Goal: Information Seeking & Learning: Find specific fact

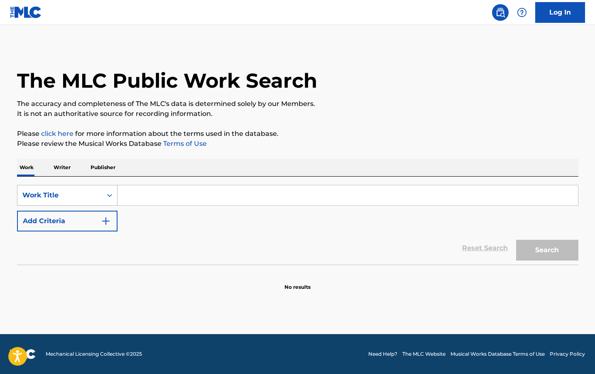
click at [107, 195] on icon "Search Form" at bounding box center [110, 195] width 8 height 8
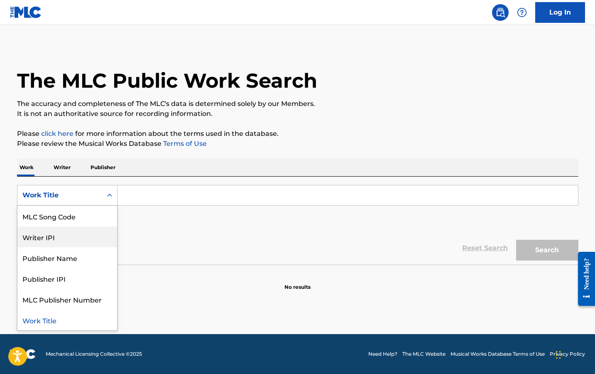
click at [199, 296] on main "The MLC Public Work Search The accuracy and completeness of The MLC's data is d…" at bounding box center [297, 179] width 595 height 309
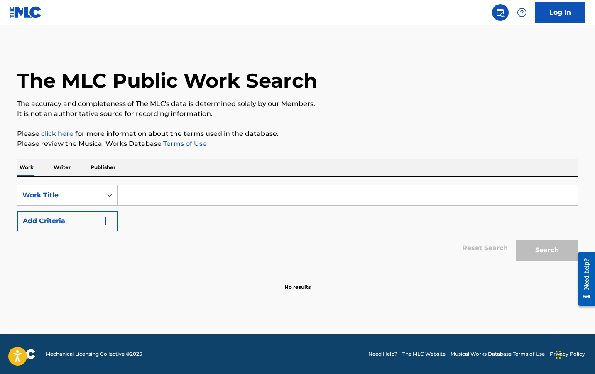
click at [108, 220] on img "Search Form" at bounding box center [106, 221] width 10 height 10
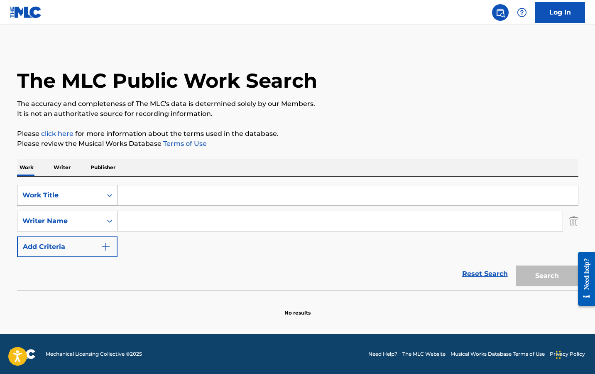
click at [73, 195] on div "Work Title" at bounding box center [59, 195] width 75 height 10
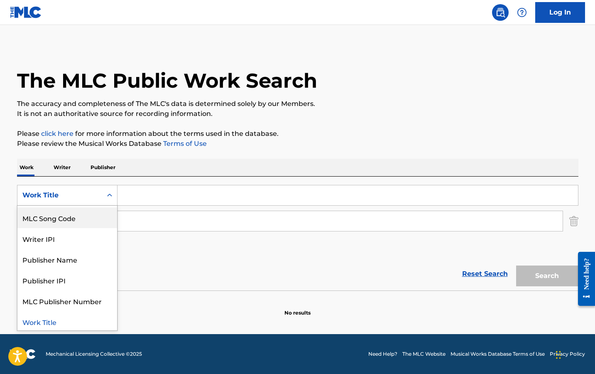
scroll to position [21, 0]
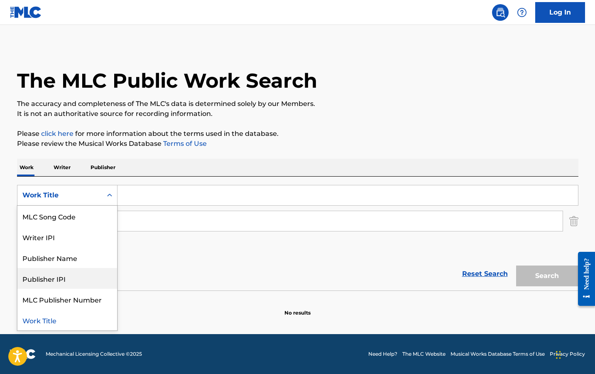
click at [171, 250] on div "SearchWithCriteria2722d349-0c90-49c4-a749-ff106e4f1ccf Publisher IPI, 5 of 7. 7…" at bounding box center [298, 221] width 562 height 72
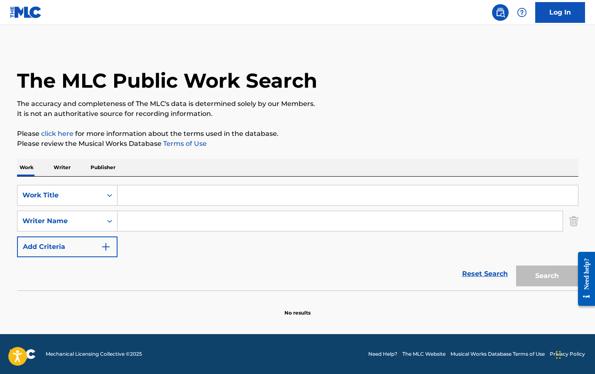
click at [64, 165] on p "Writer" at bounding box center [62, 167] width 22 height 17
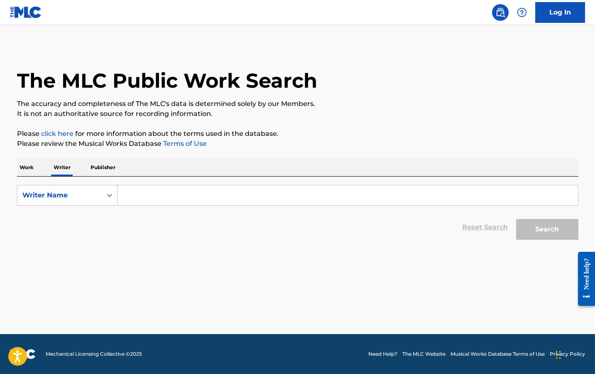
click at [157, 194] on input "Search Form" at bounding box center [348, 195] width 461 height 20
paste input "• [PERSON_NAME]"
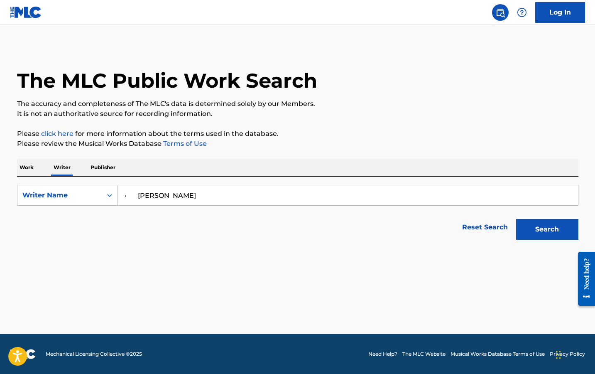
click at [140, 194] on input "• [PERSON_NAME]" at bounding box center [348, 195] width 461 height 20
drag, startPoint x: 146, startPoint y: 194, endPoint x: 112, endPoint y: 194, distance: 34.1
click at [112, 194] on div "SearchWithCriteria6df52dec-e27b-44e4-91dd-06edfb3b3647 Writer Name [PERSON_NAME…" at bounding box center [298, 195] width 562 height 21
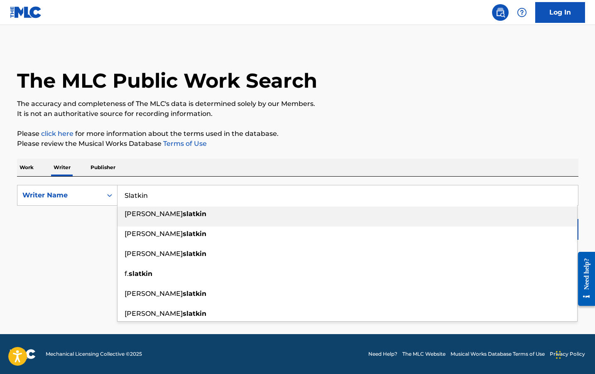
click at [172, 196] on input "Slatkin" at bounding box center [348, 195] width 461 height 20
paste input "[PERSON_NAME]"
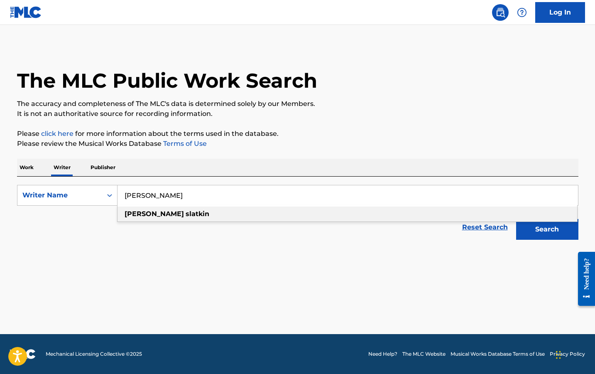
click at [186, 216] on strong "slatkin" at bounding box center [198, 214] width 24 height 8
type input "[PERSON_NAME]"
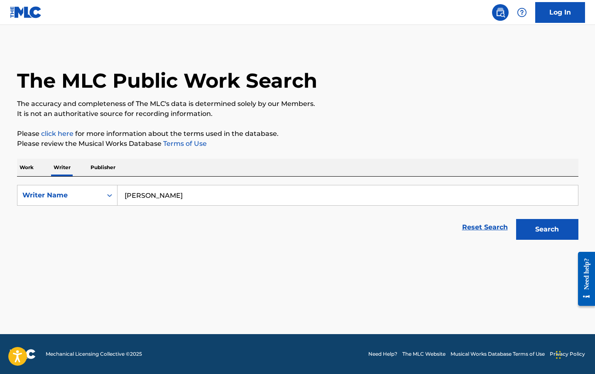
click at [541, 229] on button "Search" at bounding box center [547, 229] width 62 height 21
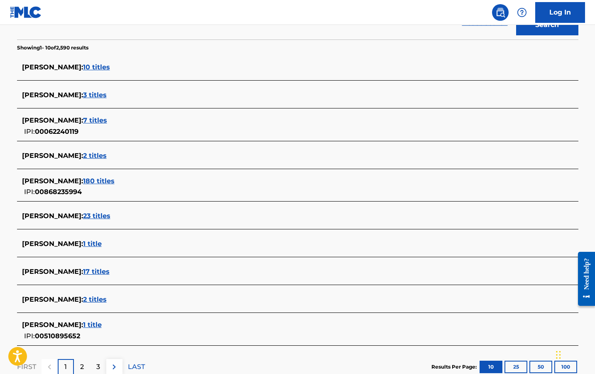
scroll to position [206, 0]
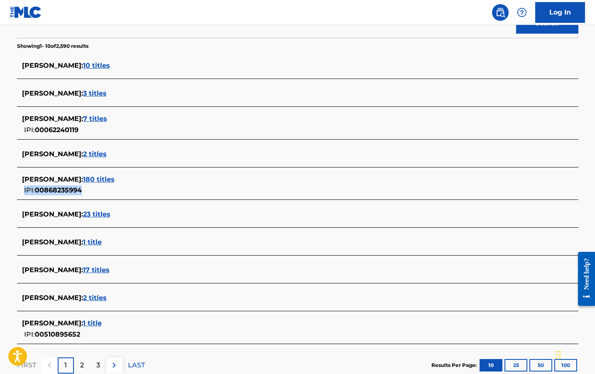
drag, startPoint x: 96, startPoint y: 190, endPoint x: 81, endPoint y: 191, distance: 14.6
click at [81, 191] on div "[PERSON_NAME] : 180 titles IPI: 00868235994" at bounding box center [287, 184] width 530 height 21
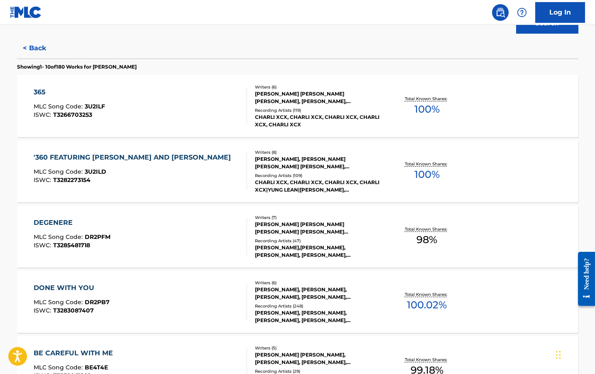
click at [36, 47] on button "< Back" at bounding box center [42, 48] width 50 height 21
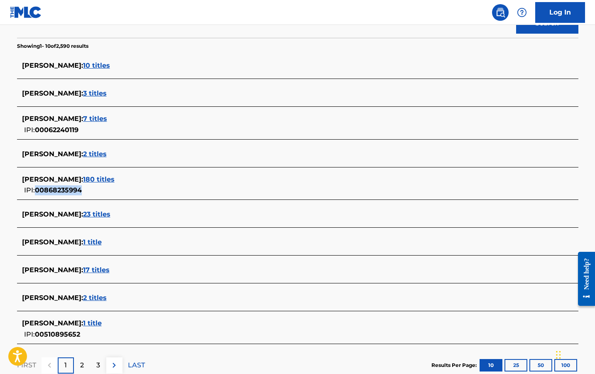
drag, startPoint x: 36, startPoint y: 189, endPoint x: 81, endPoint y: 190, distance: 45.7
click at [81, 190] on span "00868235994" at bounding box center [58, 190] width 47 height 8
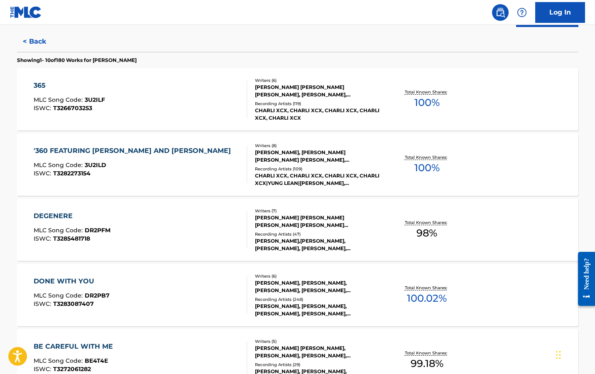
scroll to position [209, 0]
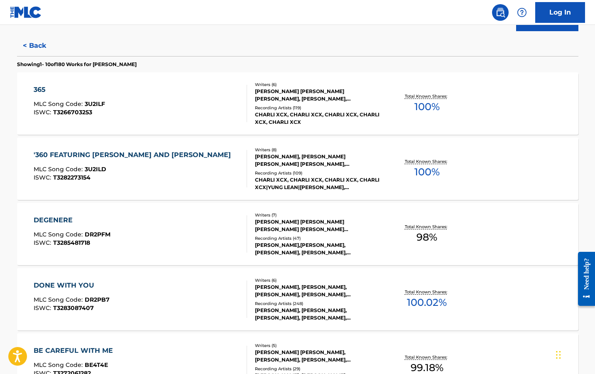
click at [165, 112] on div "365 MLC Song Code : 3U2ILF ISWC : T3266703253" at bounding box center [141, 103] width 214 height 37
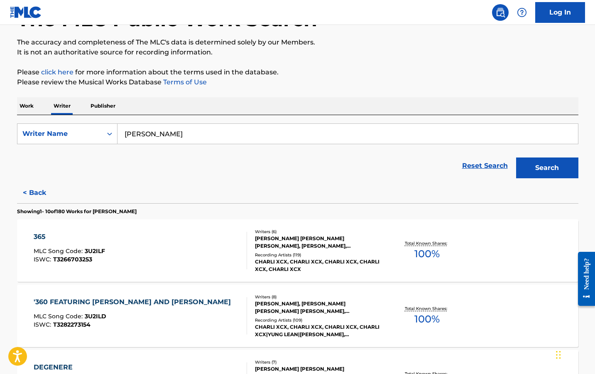
scroll to position [102, 0]
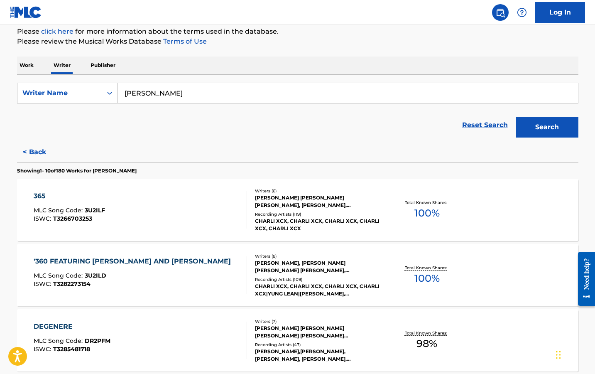
click at [334, 279] on div "Recording Artists ( 109 )" at bounding box center [317, 279] width 125 height 6
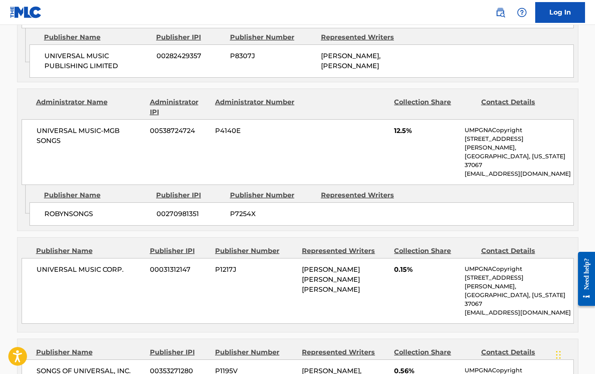
scroll to position [1317, 0]
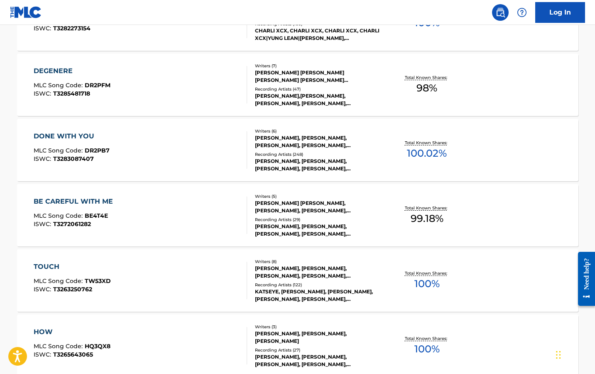
scroll to position [362, 0]
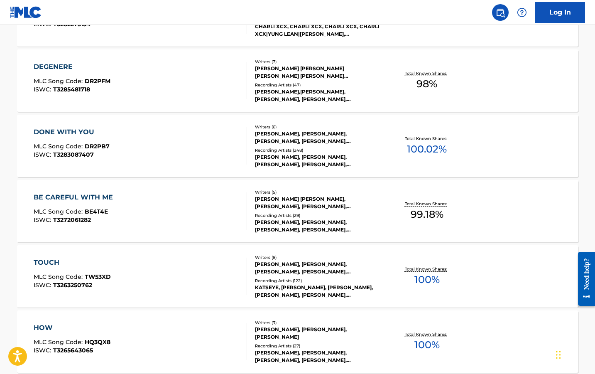
click at [281, 150] on div "Recording Artists ( 248 )" at bounding box center [317, 150] width 125 height 6
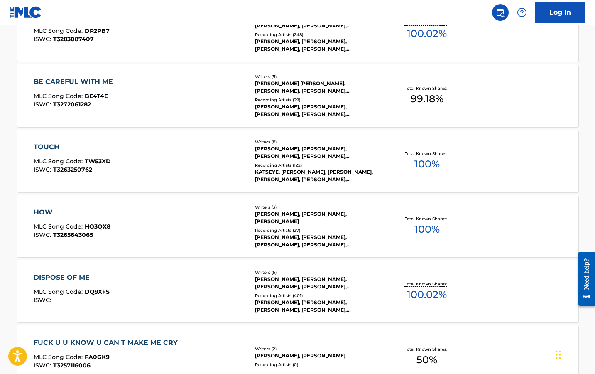
scroll to position [479, 0]
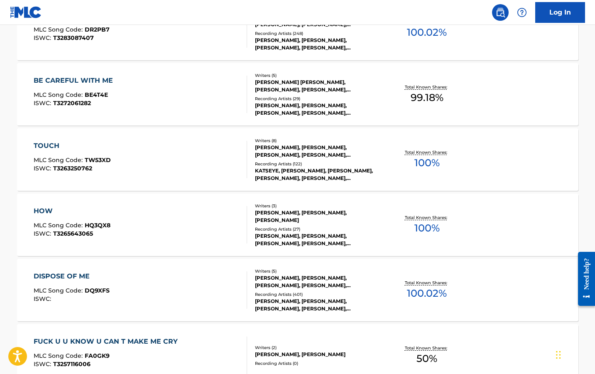
click at [150, 159] on div "TOUCH MLC Song Code : TW53XD ISWC : T3263250762" at bounding box center [141, 159] width 214 height 37
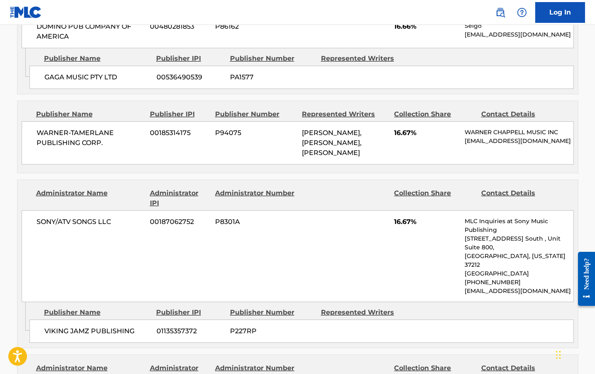
scroll to position [872, 0]
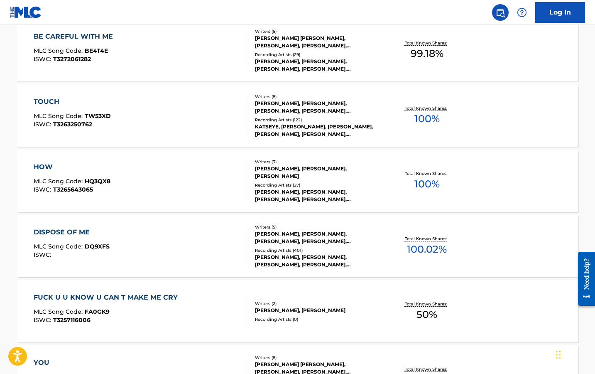
scroll to position [525, 0]
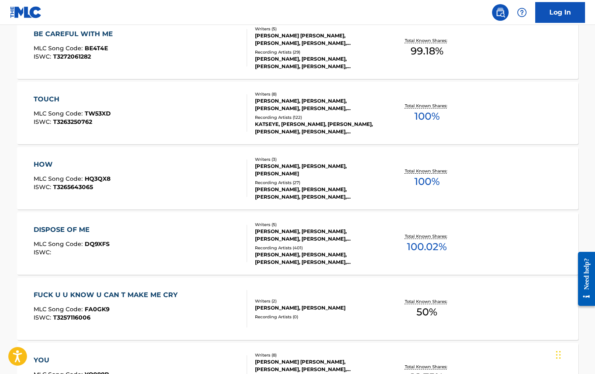
click at [171, 185] on div "HOW MLC Song Code : HQ3QX8 ISWC : T3265643065" at bounding box center [141, 178] width 214 height 37
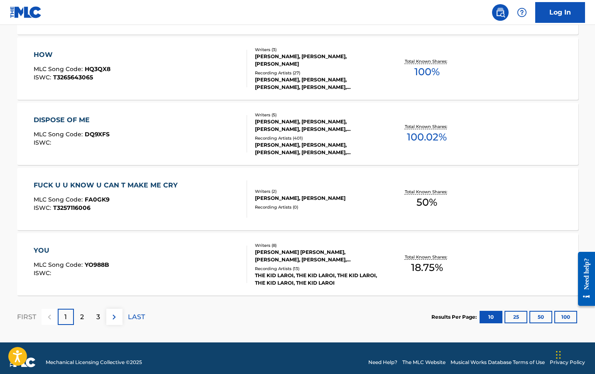
scroll to position [635, 0]
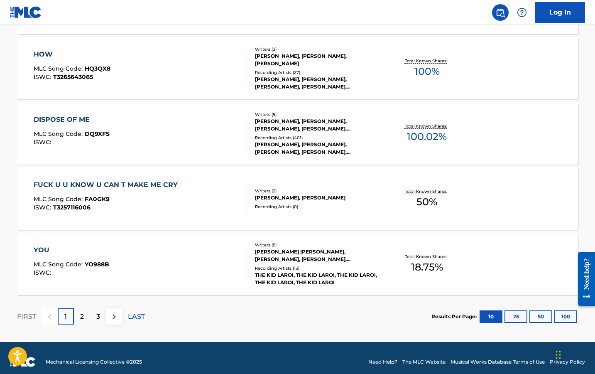
click at [116, 315] on img at bounding box center [114, 317] width 10 height 10
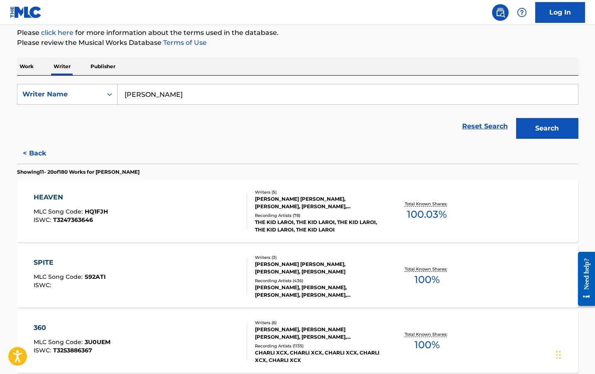
scroll to position [103, 0]
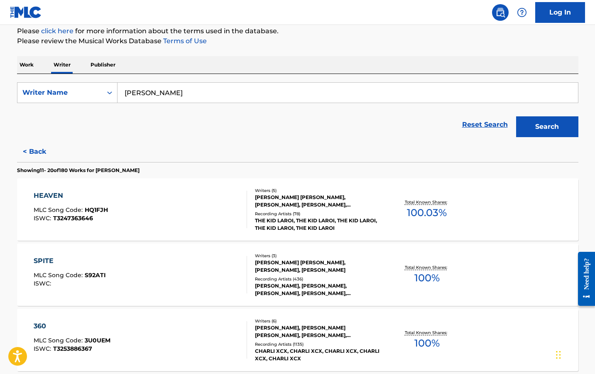
click at [194, 195] on div "HEAVEN MLC Song Code : HQ1FJH ISWC : T3247363646" at bounding box center [141, 209] width 214 height 37
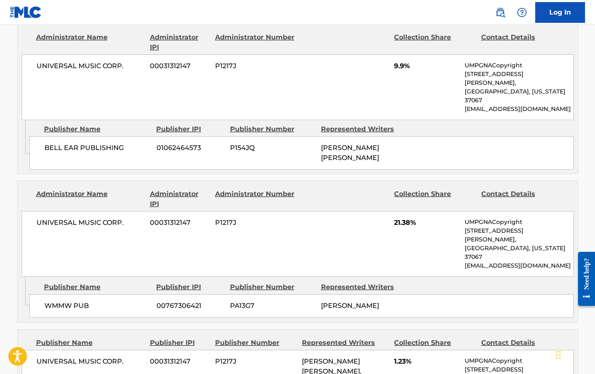
scroll to position [441, 0]
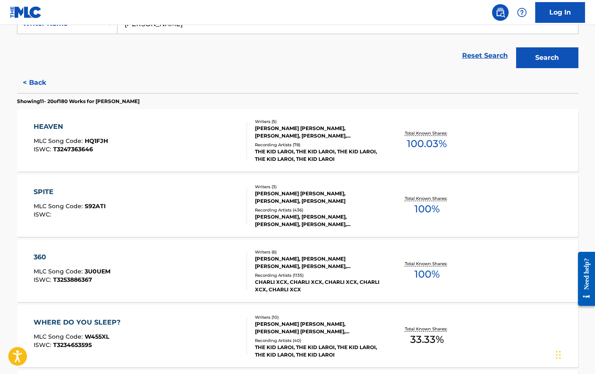
scroll to position [172, 0]
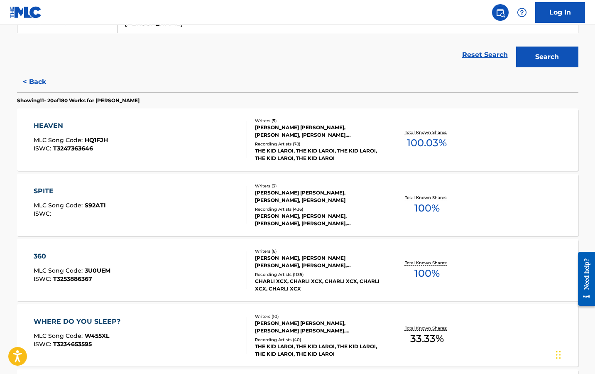
click at [182, 206] on div "SPITE MLC Song Code : S92ATI ISWC :" at bounding box center [141, 204] width 214 height 37
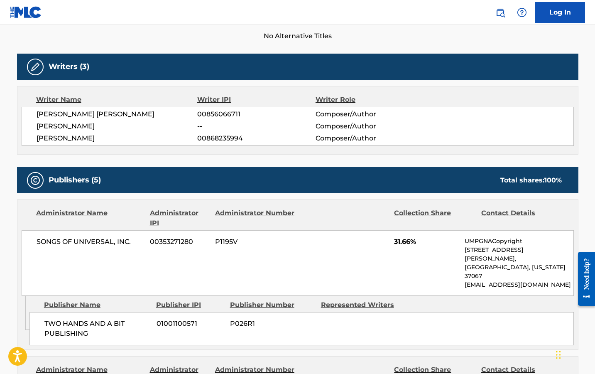
scroll to position [173, 0]
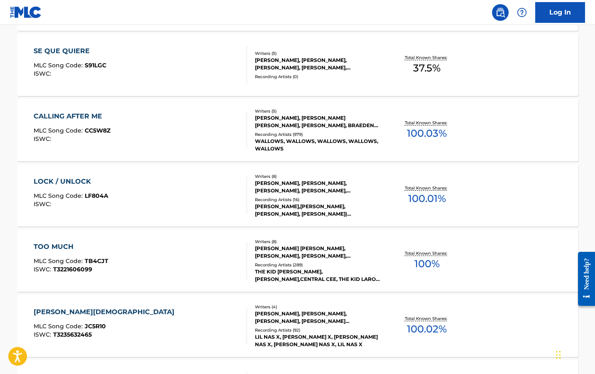
scroll to position [514, 0]
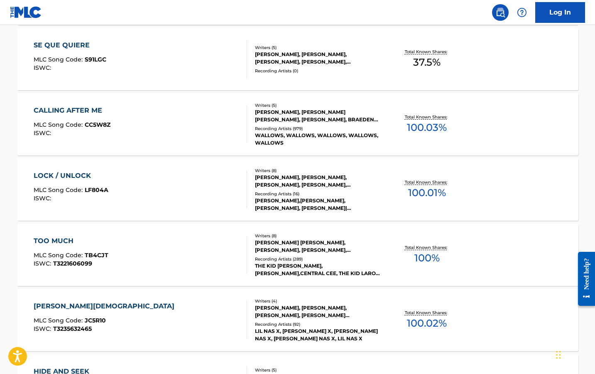
click at [152, 199] on div "LOCK / UNLOCK MLC Song Code : LF804A ISWC :" at bounding box center [141, 189] width 214 height 37
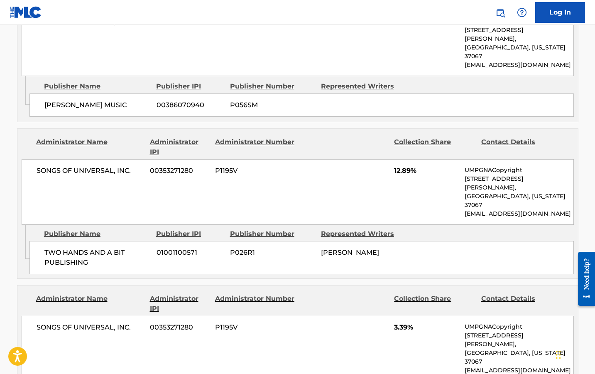
scroll to position [312, 0]
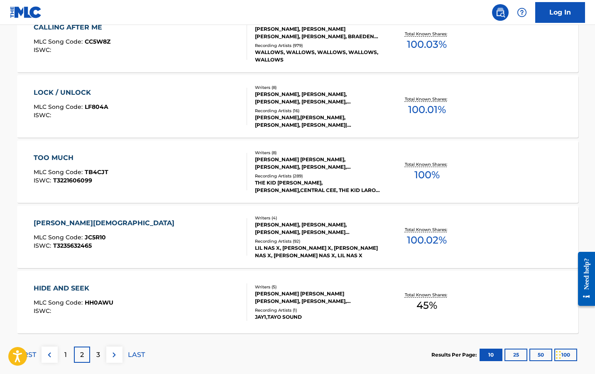
scroll to position [599, 0]
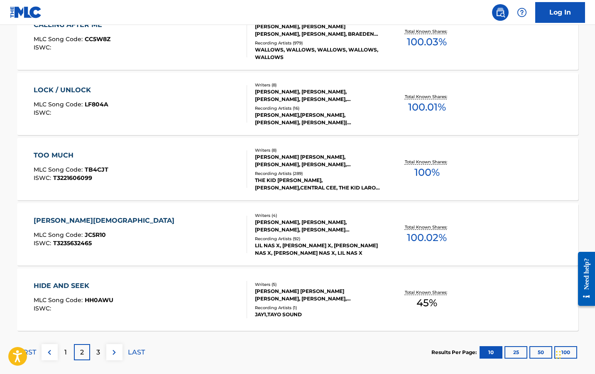
click at [176, 182] on div "TOO MUCH MLC Song Code : TB4CJT ISWC : T3221606099" at bounding box center [141, 168] width 214 height 37
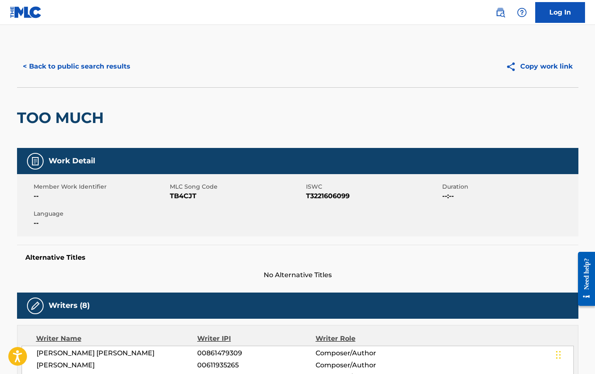
click at [69, 67] on button "< Back to public search results" at bounding box center [76, 66] width 119 height 21
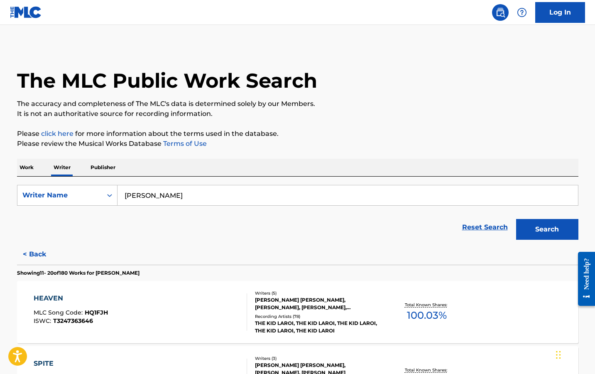
click at [30, 164] on p "Work" at bounding box center [26, 167] width 19 height 17
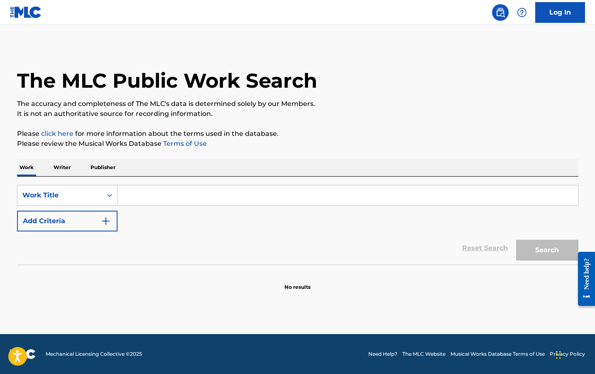
click at [145, 194] on input "Search Form" at bounding box center [348, 195] width 461 height 20
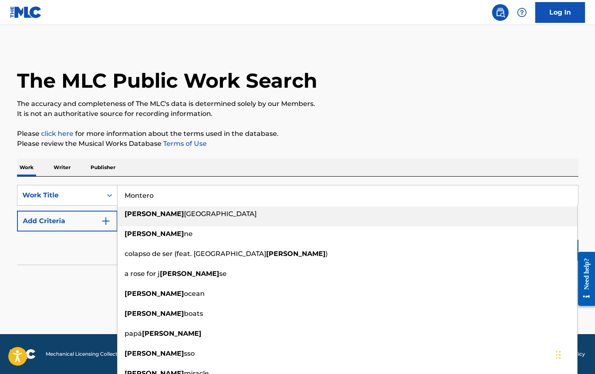
type input "Montero"
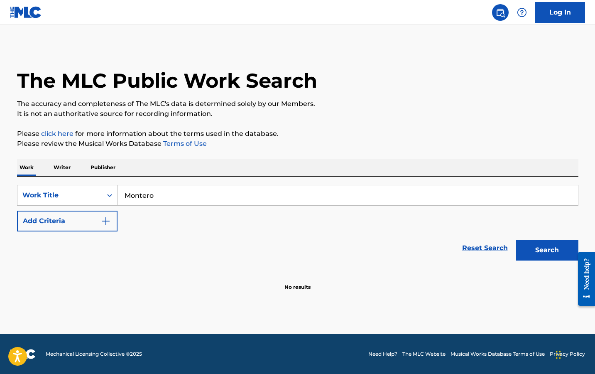
click at [217, 165] on div "Work Writer Publisher" at bounding box center [298, 167] width 562 height 17
click at [85, 218] on button "Add Criteria" at bounding box center [67, 221] width 101 height 21
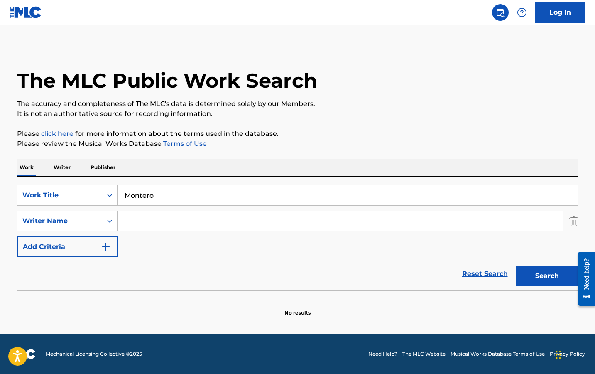
click at [85, 218] on div "Writer Name" at bounding box center [59, 221] width 75 height 10
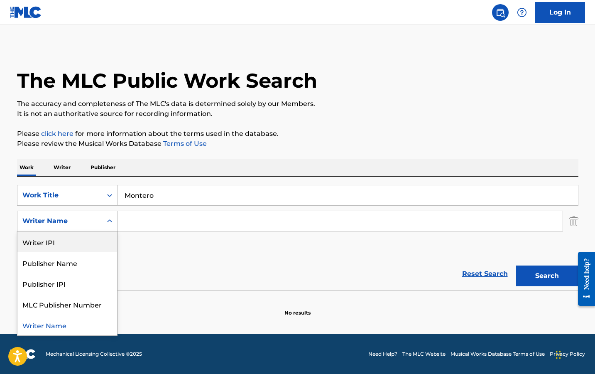
click at [157, 225] on input "Search Form" at bounding box center [340, 221] width 445 height 20
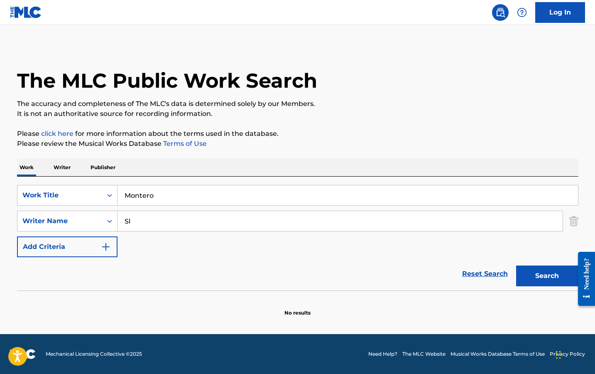
type input "S"
type input "[PERSON_NAME]"
click at [232, 248] on div "SearchWithCriteria2722d349-0c90-49c4-a749-ff106e4f1ccf Work Title Montero Searc…" at bounding box center [298, 221] width 562 height 72
click at [545, 280] on button "Search" at bounding box center [547, 275] width 62 height 21
click at [70, 192] on div "Work Title" at bounding box center [59, 195] width 75 height 10
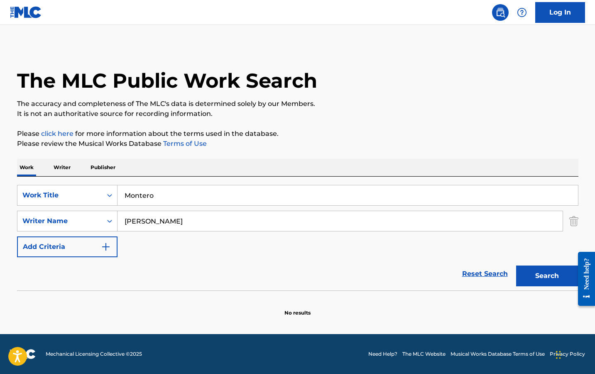
click at [187, 272] on div "Reset Search Search" at bounding box center [298, 273] width 562 height 33
drag, startPoint x: 168, startPoint y: 197, endPoint x: 115, endPoint y: 194, distance: 52.4
click at [115, 194] on div "SearchWithCriteria2722d349-0c90-49c4-a749-ff106e4f1ccf Work Title [PERSON_NAME]" at bounding box center [298, 195] width 562 height 21
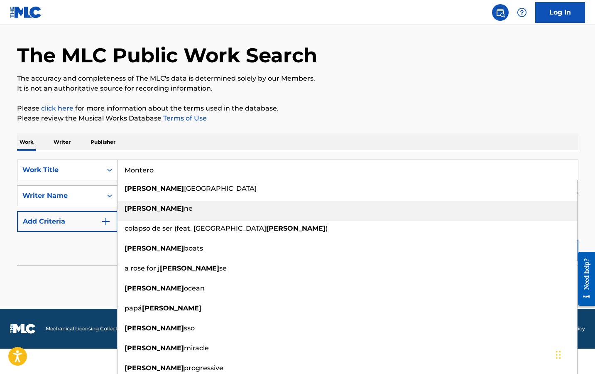
scroll to position [27, 0]
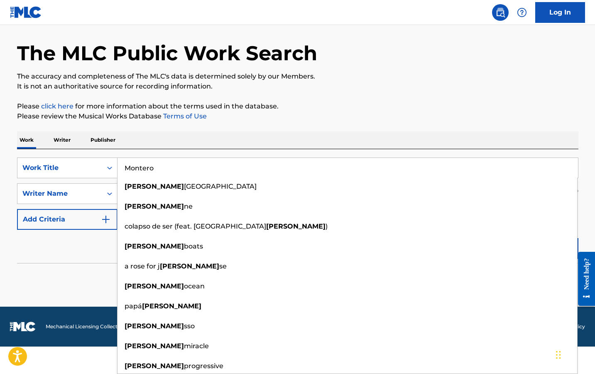
click at [179, 167] on input "Montero" at bounding box center [348, 168] width 461 height 20
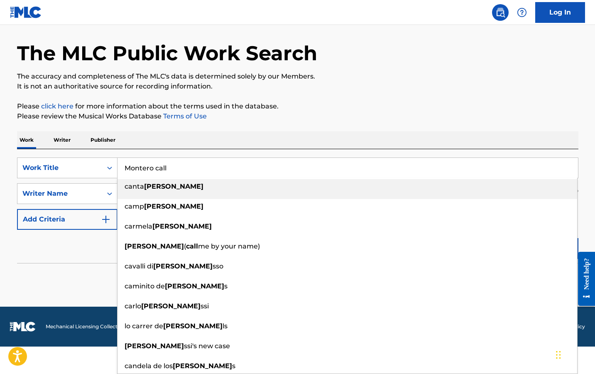
scroll to position [0, 0]
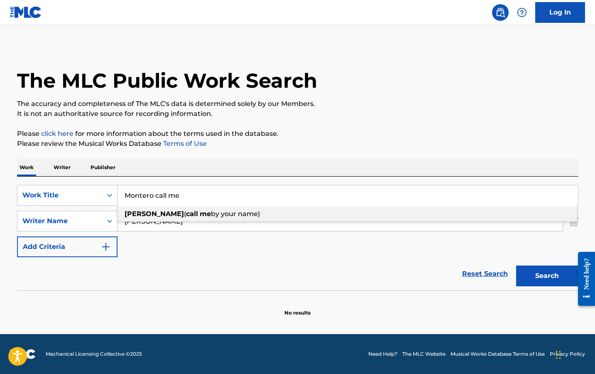
click at [211, 216] on span "by your name)" at bounding box center [235, 214] width 49 height 8
type input "[PERSON_NAME] (call me by your name)"
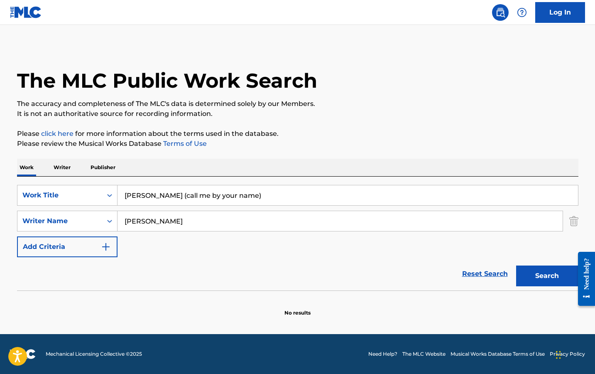
click at [261, 255] on div "SearchWithCriteria2722d349-0c90-49c4-a749-ff106e4f1ccf Work Title [PERSON_NAME]…" at bounding box center [298, 221] width 562 height 72
click at [541, 274] on button "Search" at bounding box center [547, 275] width 62 height 21
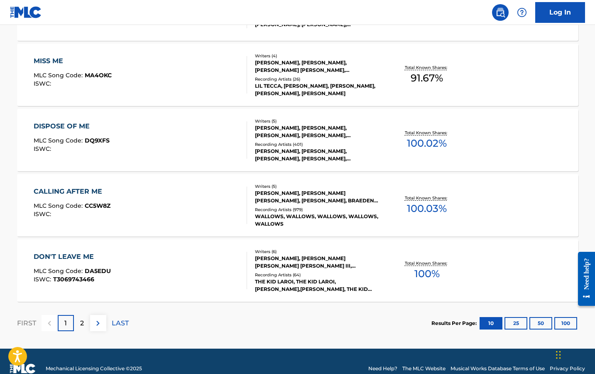
scroll to position [659, 0]
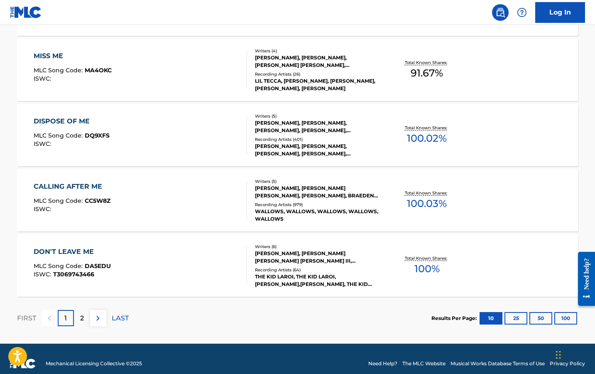
click at [95, 318] on img at bounding box center [98, 318] width 10 height 10
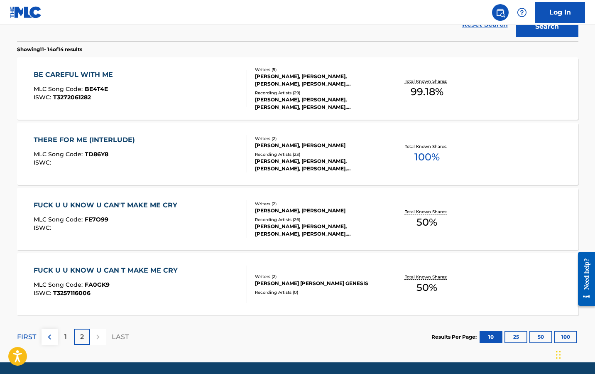
scroll to position [255, 0]
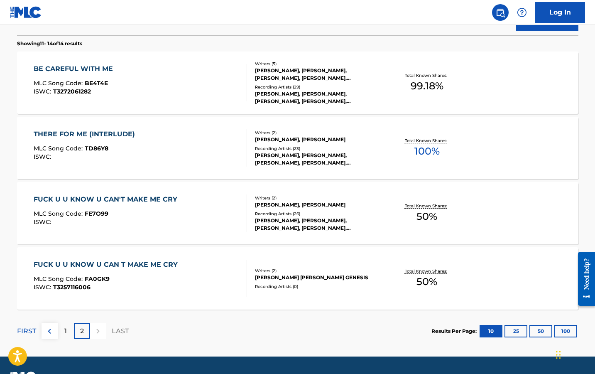
click at [66, 333] on p "1" at bounding box center [65, 331] width 2 height 10
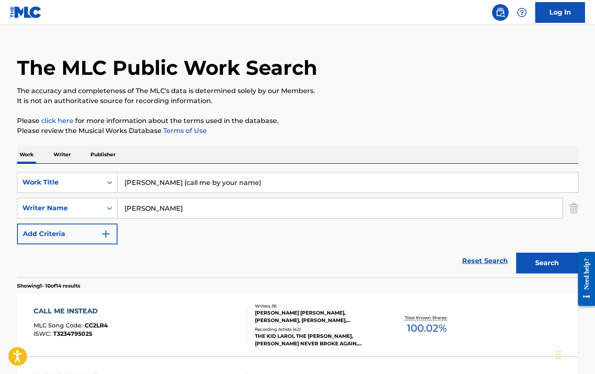
scroll to position [0, 0]
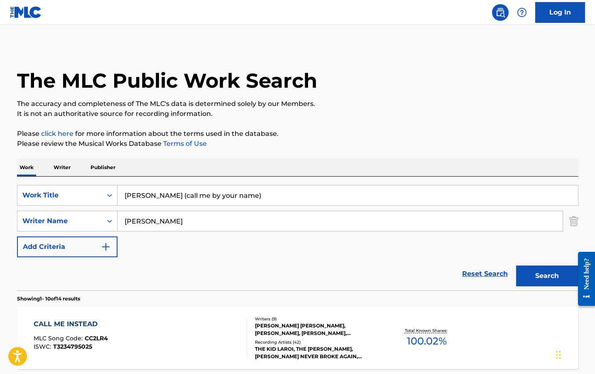
click at [574, 219] on img "Search Form" at bounding box center [573, 221] width 9 height 21
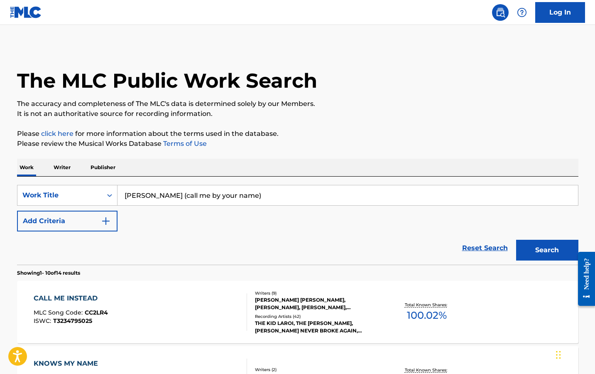
click at [553, 247] on button "Search" at bounding box center [547, 250] width 62 height 21
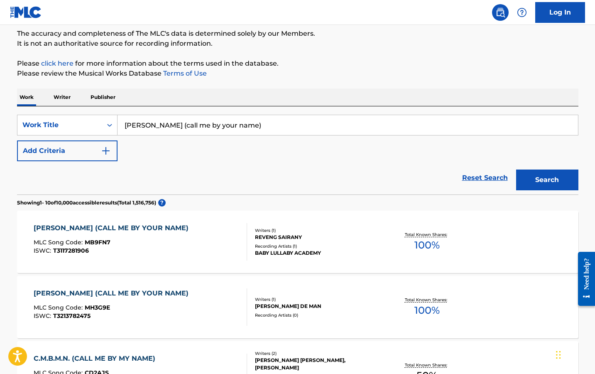
scroll to position [78, 0]
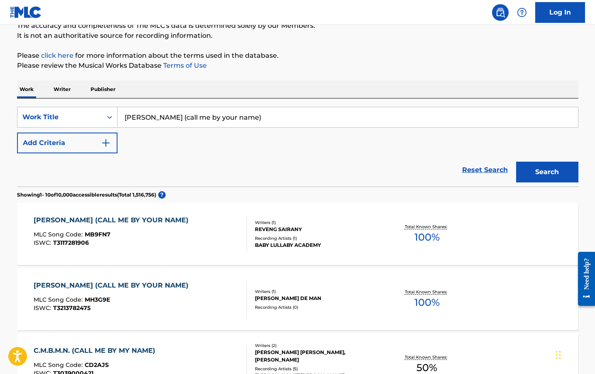
click at [130, 218] on div "[PERSON_NAME] (CALL ME BY YOUR NAME)" at bounding box center [113, 220] width 159 height 10
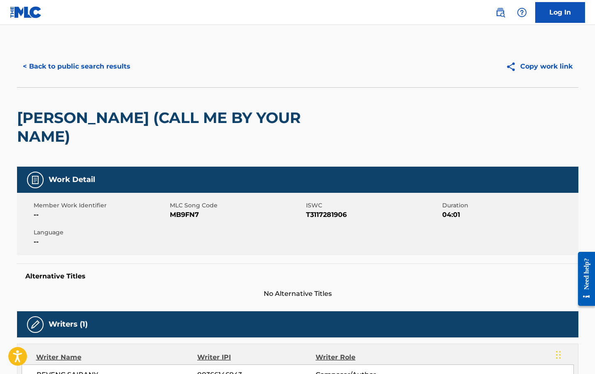
click at [97, 69] on button "< Back to public search results" at bounding box center [76, 66] width 119 height 21
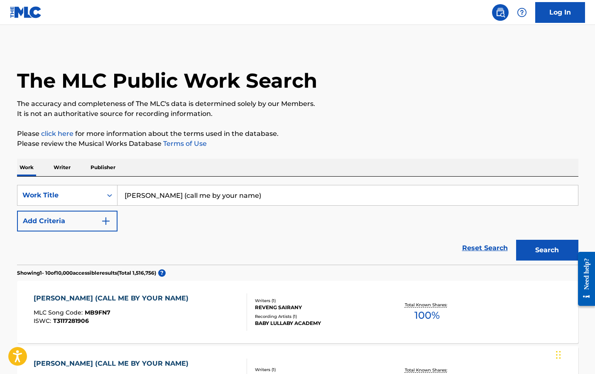
scroll to position [78, 0]
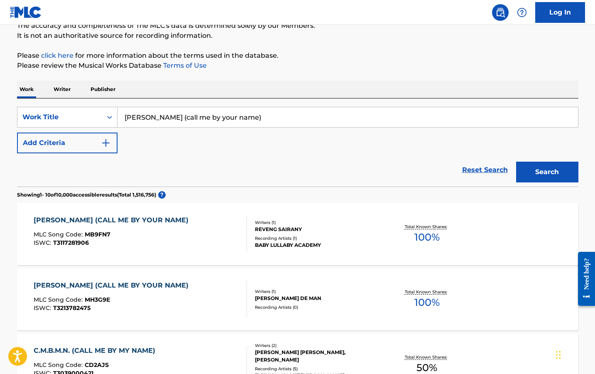
drag, startPoint x: 244, startPoint y: 118, endPoint x: 77, endPoint y: 104, distance: 167.1
click at [77, 104] on div "SearchWithCriteria2722d349-0c90-49c4-a749-ff106e4f1ccf Work Title [PERSON_NAME]…" at bounding box center [298, 142] width 562 height 88
type input "about damn time"
click at [544, 172] on button "Search" at bounding box center [547, 172] width 62 height 21
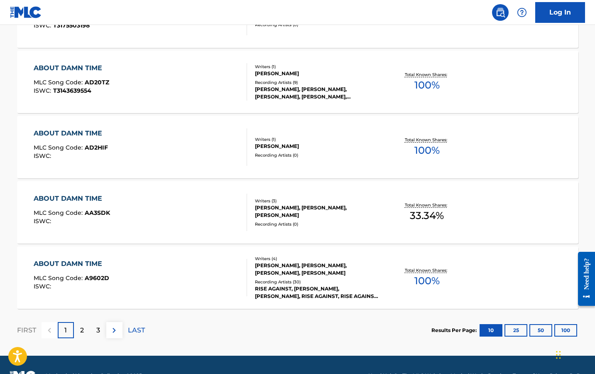
scroll to position [0, 0]
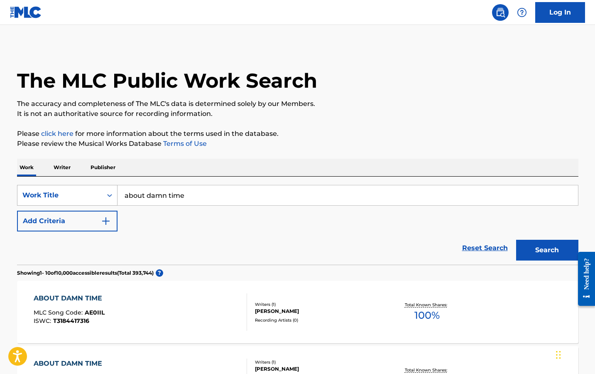
click at [95, 199] on div "Work Title" at bounding box center [59, 195] width 75 height 10
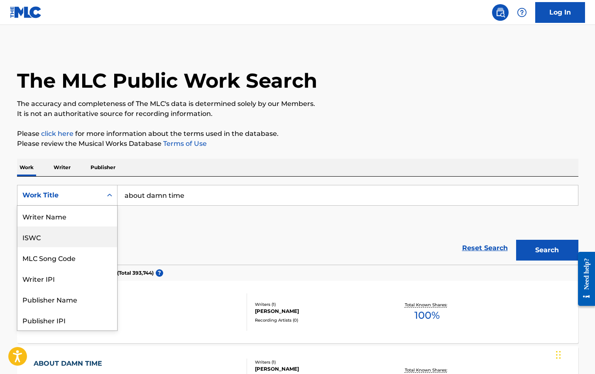
click at [58, 238] on div "ISWC" at bounding box center [67, 236] width 100 height 21
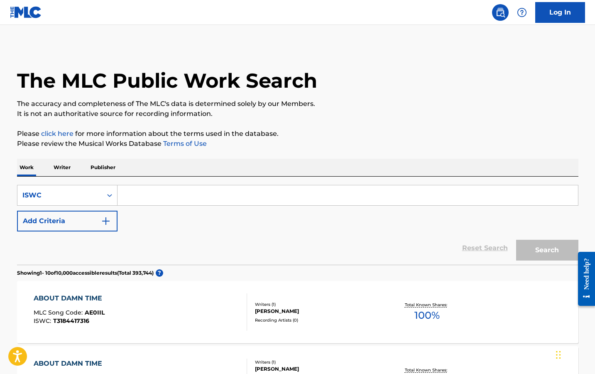
click at [157, 196] on input "Search Form" at bounding box center [348, 195] width 461 height 20
paste input "T3102130592"
type input "T3102130592"
click at [255, 220] on div "SearchWithCriteria37c6b982-8ef6-4cf4-be1b-324e5e8d30c8 ISWC T3102130592 Add Cri…" at bounding box center [298, 208] width 562 height 47
click at [538, 251] on button "Search" at bounding box center [547, 250] width 62 height 21
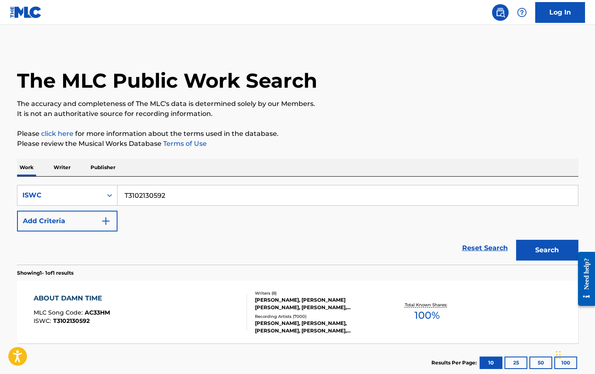
scroll to position [52, 0]
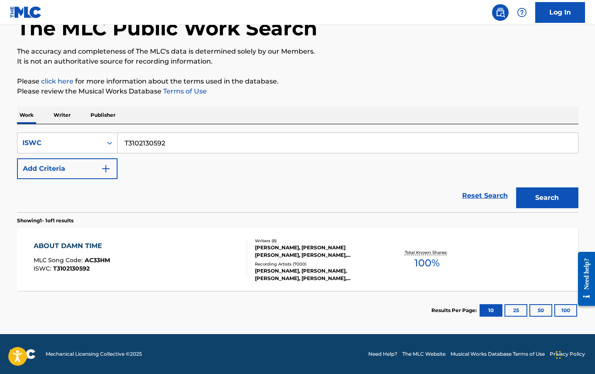
click at [83, 244] on div "ABOUT DAMN TIME" at bounding box center [72, 246] width 76 height 10
